Goal: Navigation & Orientation: Find specific page/section

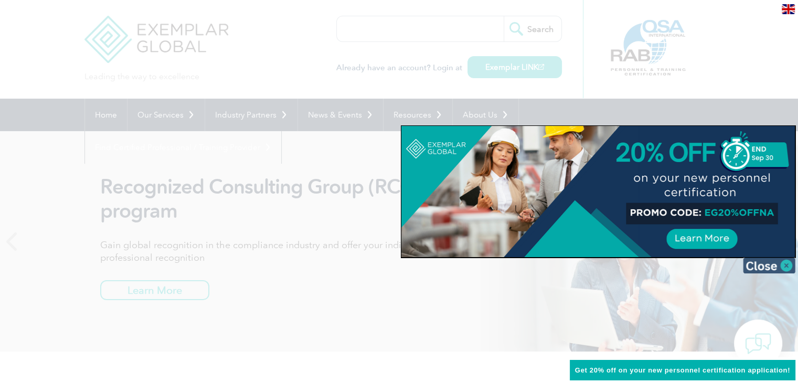
click at [786, 263] on img at bounding box center [769, 266] width 52 height 16
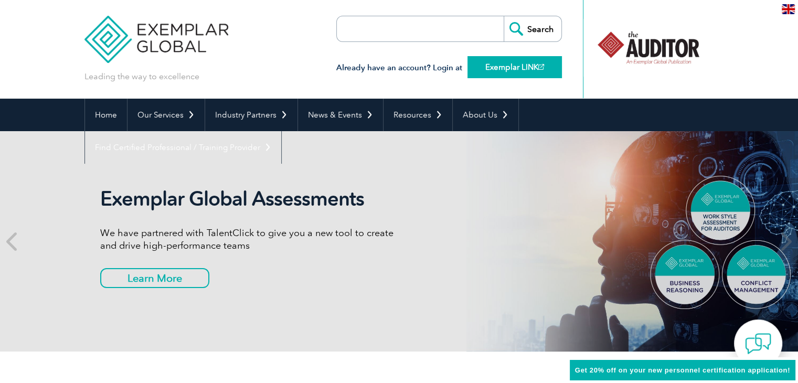
click at [517, 66] on link "Exemplar LINK" at bounding box center [515, 67] width 94 height 22
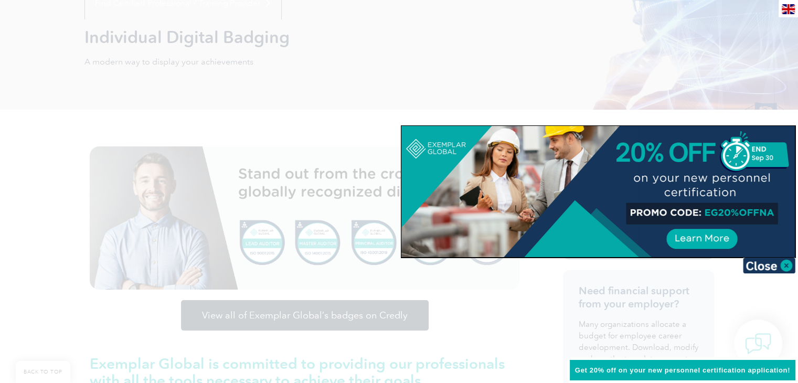
scroll to position [160, 0]
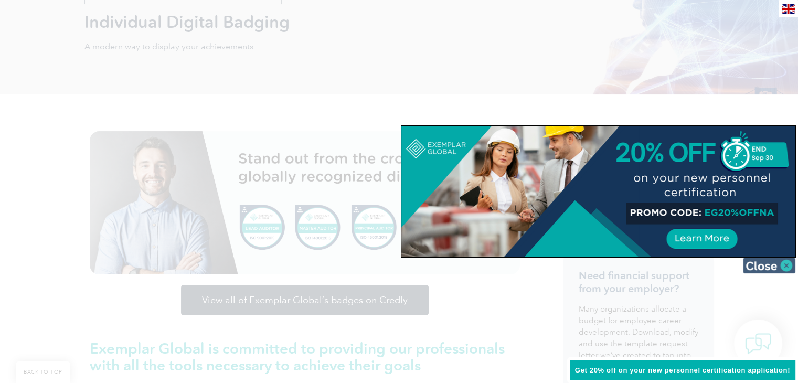
click at [785, 263] on img at bounding box center [769, 266] width 52 height 16
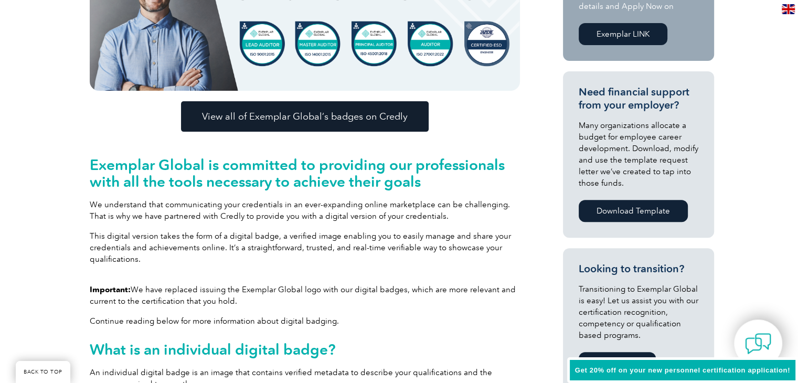
scroll to position [8, 0]
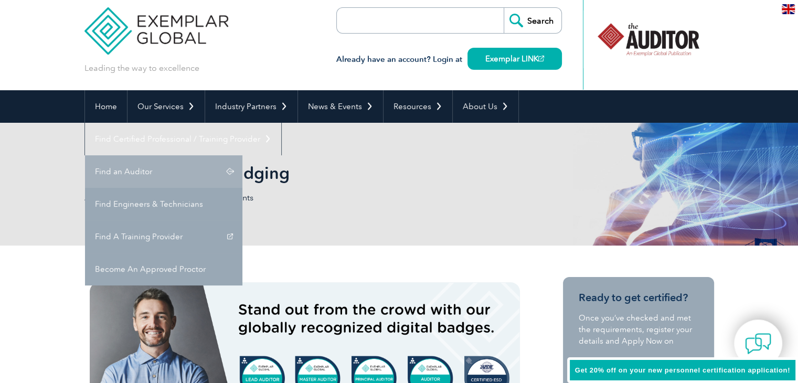
click at [242, 155] on link "Find an Auditor" at bounding box center [163, 171] width 157 height 33
